Goal: Task Accomplishment & Management: Complete application form

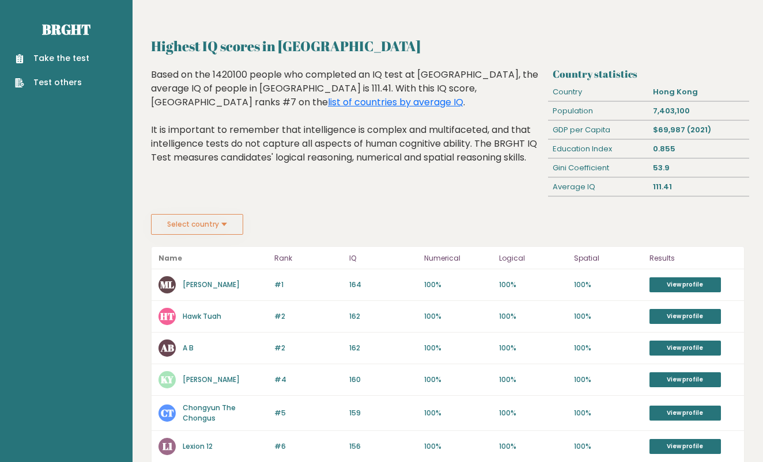
click at [224, 229] on button "Select country" at bounding box center [197, 224] width 92 height 21
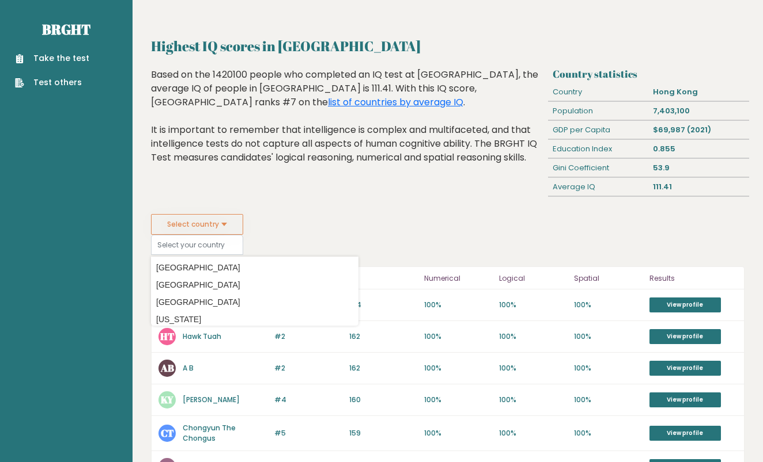
click at [328, 219] on fieldset "Select country Country [GEOGRAPHIC_DATA] [GEOGRAPHIC_DATA] [GEOGRAPHIC_DATA] [U…" at bounding box center [254, 234] width 207 height 41
click at [74, 59] on link "Take the test" at bounding box center [52, 58] width 74 height 12
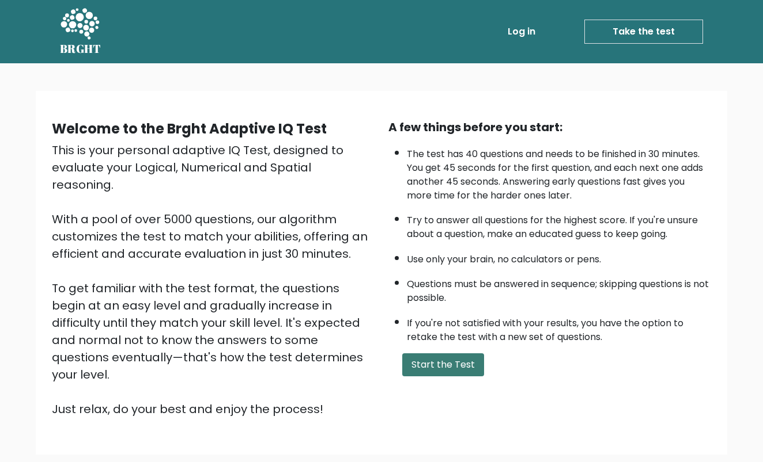
click at [464, 377] on button "Start the Test" at bounding box center [443, 365] width 82 height 23
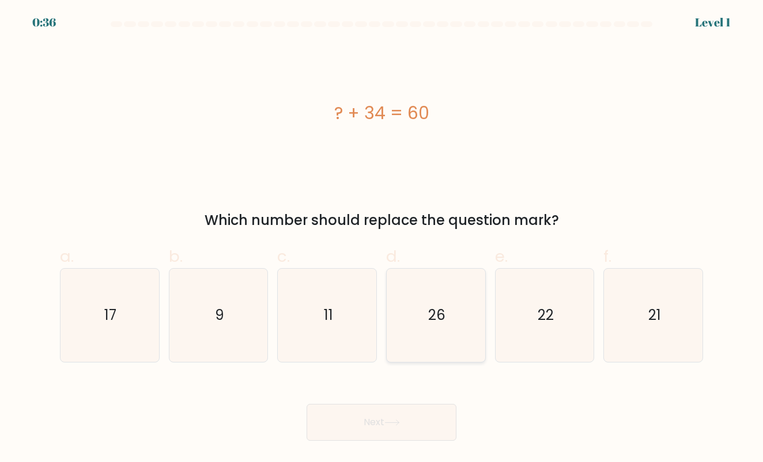
click at [450, 318] on icon "26" at bounding box center [435, 315] width 93 height 93
click at [382, 239] on input "d. 26" at bounding box center [381, 235] width 1 height 7
radio input "true"
click at [378, 414] on button "Next" at bounding box center [381, 422] width 150 height 37
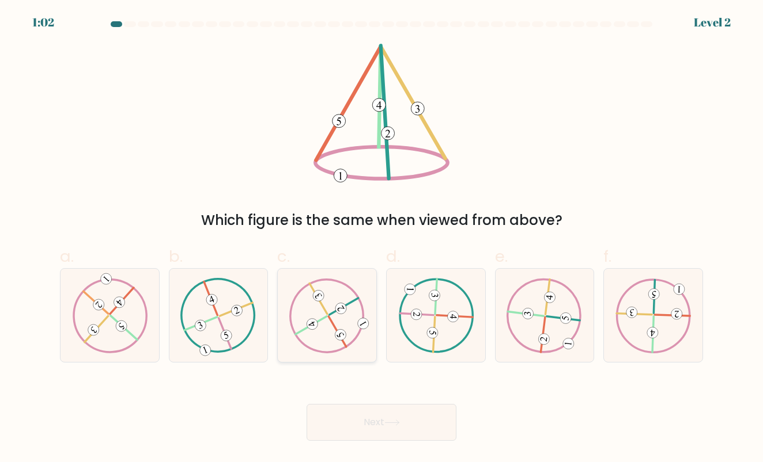
click at [324, 338] on icon at bounding box center [326, 315] width 75 height 75
click at [381, 239] on input "c." at bounding box center [381, 235] width 1 height 7
radio input "true"
click at [382, 415] on button "Next" at bounding box center [381, 422] width 150 height 37
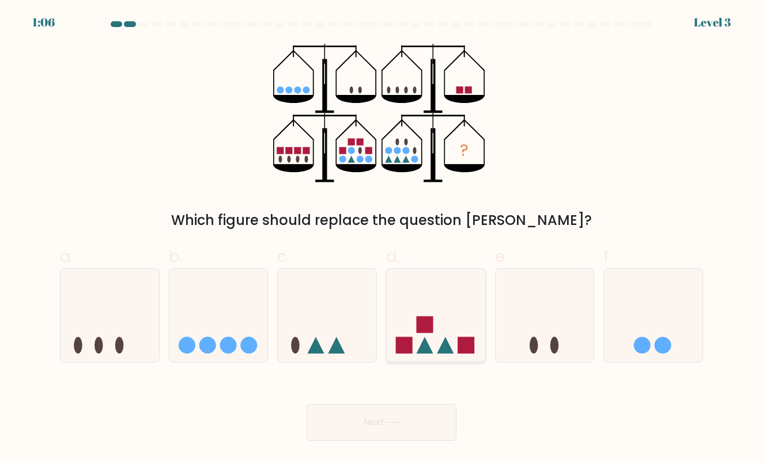
click at [428, 340] on icon at bounding box center [435, 315] width 98 height 81
click at [382, 239] on input "d." at bounding box center [381, 235] width 1 height 7
radio input "true"
click at [387, 418] on button "Next" at bounding box center [381, 422] width 150 height 37
